Goal: Communication & Community: Answer question/provide support

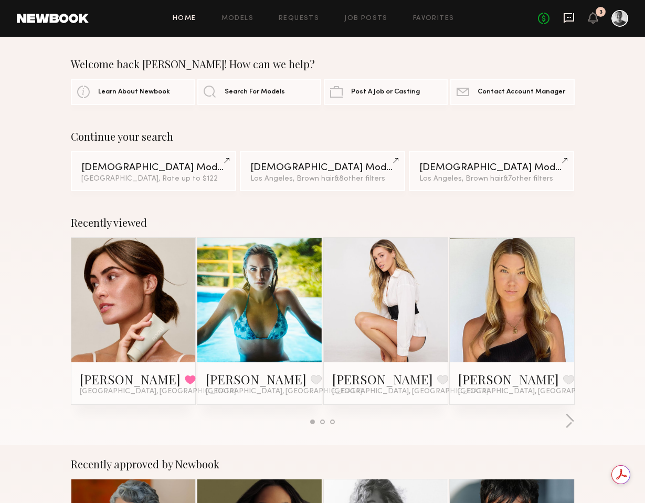
click at [571, 16] on icon at bounding box center [569, 18] width 12 height 12
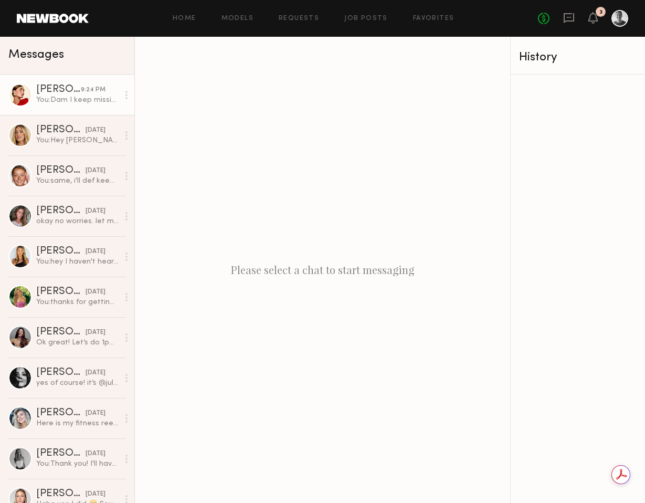
click at [73, 103] on div "You: Dam I keep missing you! All good. I have an option B. I’m shooting all day…" at bounding box center [77, 100] width 82 height 10
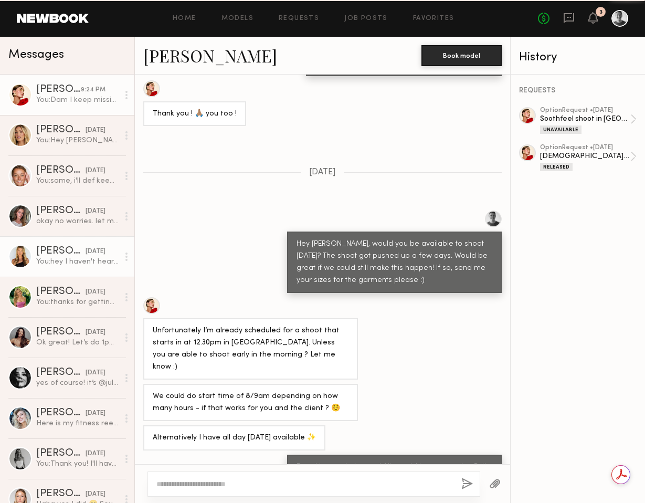
scroll to position [792, 0]
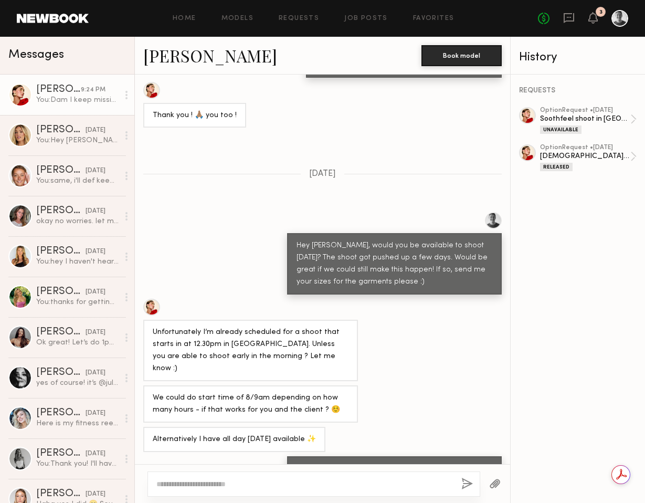
click at [193, 483] on textarea at bounding box center [304, 484] width 296 height 10
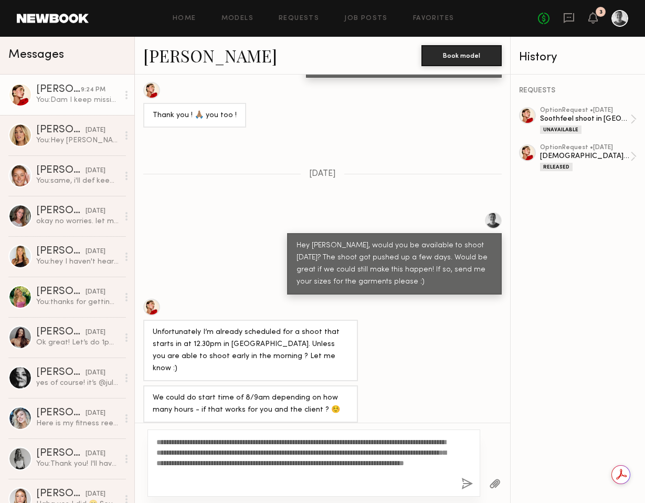
type textarea "**********"
click at [466, 482] on button "button" at bounding box center [467, 483] width 12 height 13
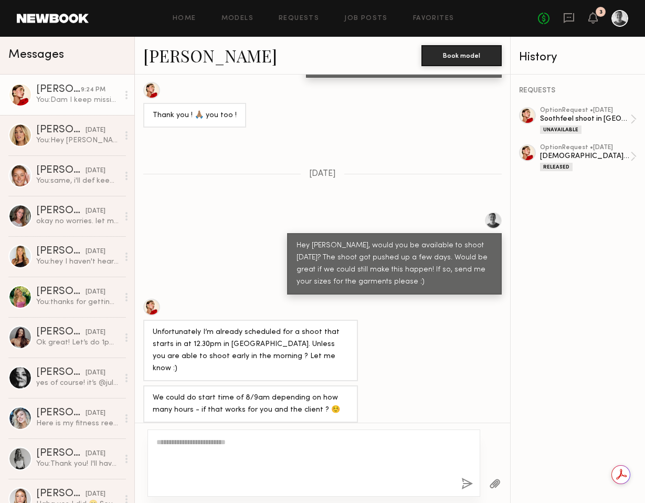
scroll to position [1063, 0]
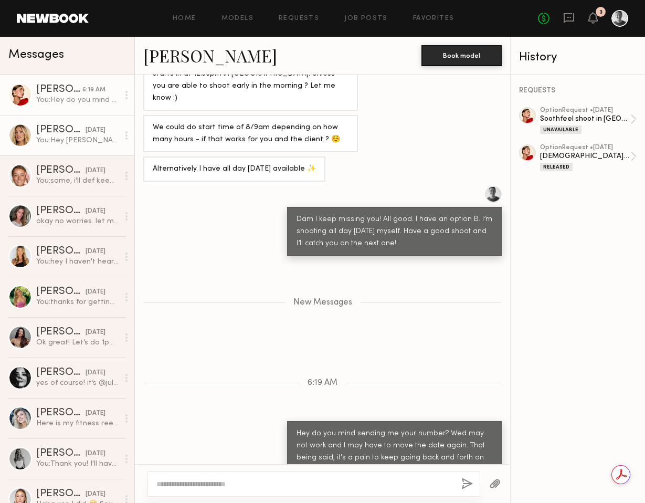
click at [78, 141] on div "You: Hey [PERSON_NAME], my client just got back to me (she was traveling) they …" at bounding box center [77, 140] width 82 height 10
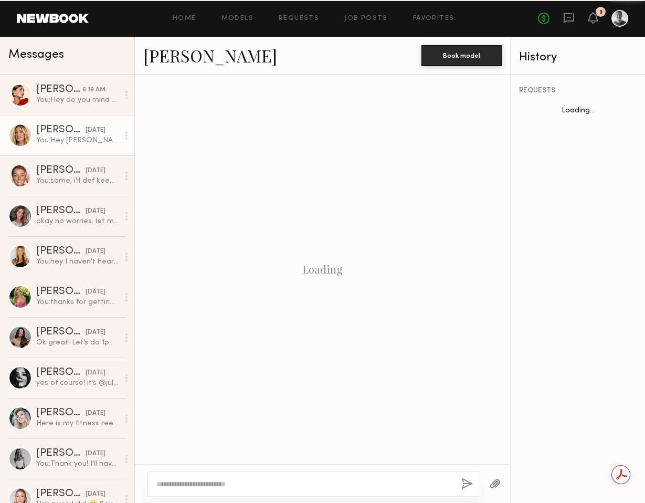
scroll to position [1201, 0]
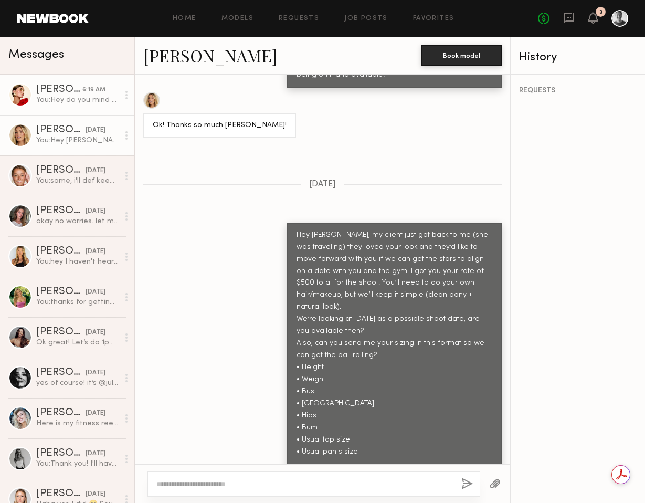
click at [69, 100] on div "You: Hey do you mind sending me your number? Wed may not work and I may have to…" at bounding box center [77, 100] width 82 height 10
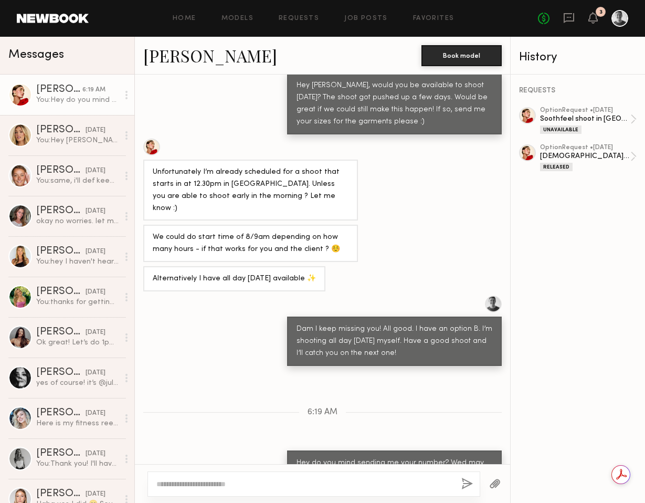
scroll to position [1721, 0]
